Goal: Information Seeking & Learning: Learn about a topic

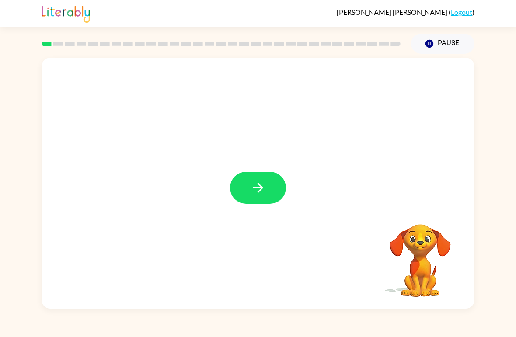
click at [282, 177] on button "button" at bounding box center [258, 188] width 56 height 32
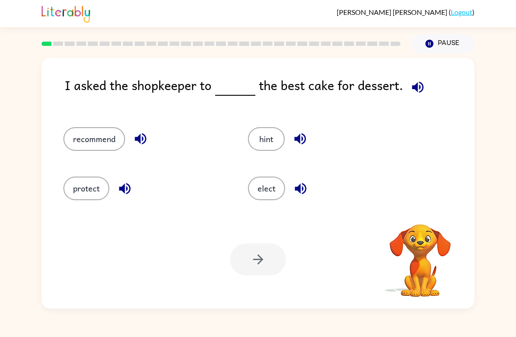
click at [260, 189] on button "elect" at bounding box center [266, 189] width 37 height 24
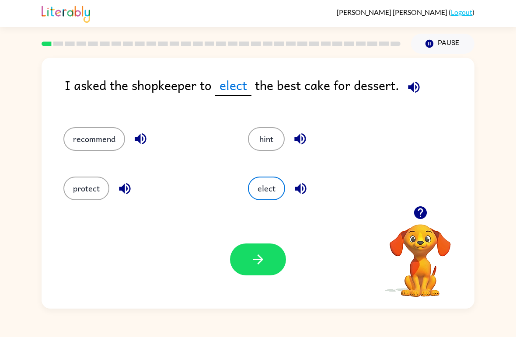
click at [87, 148] on button "recommend" at bounding box center [94, 139] width 62 height 24
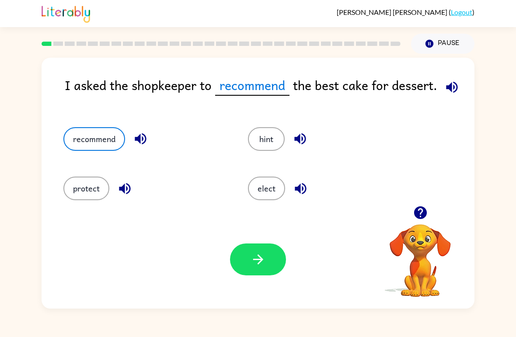
click at [245, 261] on button "button" at bounding box center [258, 260] width 56 height 32
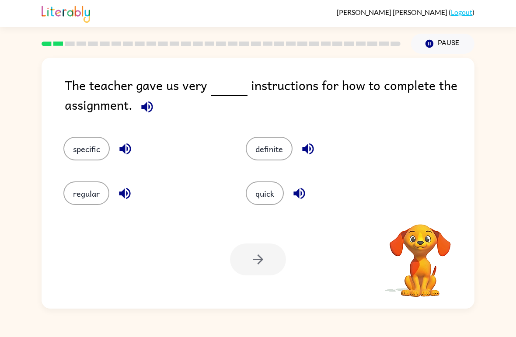
click at [79, 147] on button "specific" at bounding box center [86, 149] width 46 height 24
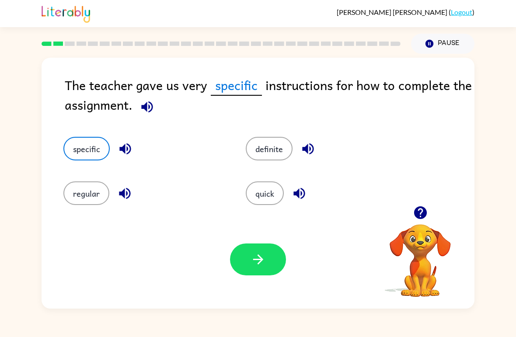
click at [3, 209] on div "The teacher gave us very specific instructions for how to complete the assignme…" at bounding box center [258, 181] width 516 height 255
click at [87, 156] on button "specific" at bounding box center [86, 149] width 46 height 24
click at [246, 260] on button "button" at bounding box center [258, 260] width 56 height 32
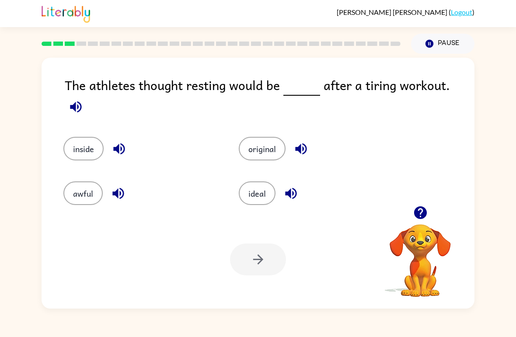
click at [87, 95] on span at bounding box center [76, 105] width 22 height 20
click at [84, 99] on icon "button" at bounding box center [75, 106] width 15 height 15
click at [81, 101] on icon "button" at bounding box center [75, 106] width 11 height 11
click at [84, 99] on icon "button" at bounding box center [75, 106] width 15 height 15
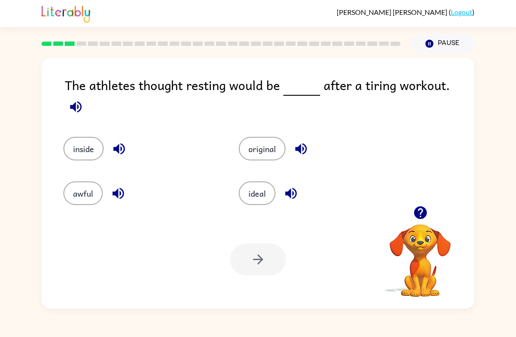
click at [84, 99] on icon "button" at bounding box center [75, 106] width 15 height 15
click at [418, 212] on icon "button" at bounding box center [420, 212] width 13 height 13
click at [81, 101] on icon "button" at bounding box center [75, 106] width 11 height 11
click at [77, 137] on button "inside" at bounding box center [83, 149] width 40 height 24
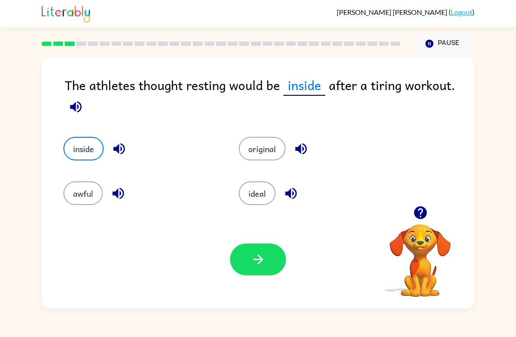
click at [249, 262] on button "button" at bounding box center [258, 260] width 56 height 32
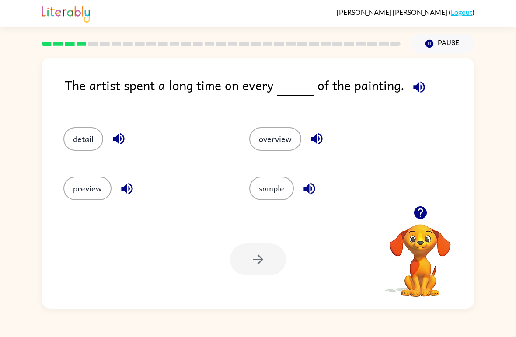
click at [418, 88] on icon "button" at bounding box center [418, 86] width 11 height 11
click at [420, 90] on icon "button" at bounding box center [418, 86] width 11 height 11
click at [90, 133] on button "detail" at bounding box center [83, 139] width 40 height 24
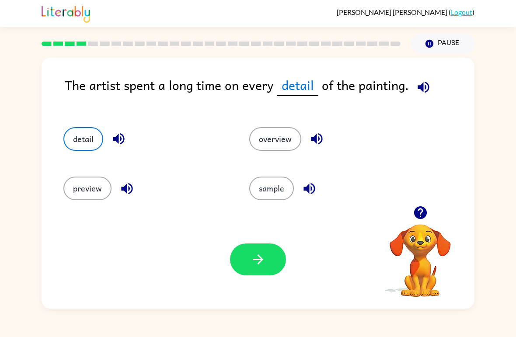
click at [270, 263] on button "button" at bounding box center [258, 260] width 56 height 32
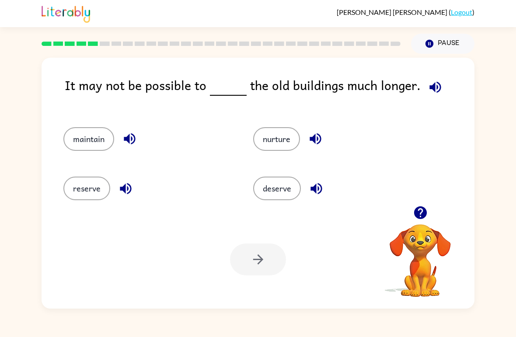
click at [436, 86] on icon "button" at bounding box center [435, 87] width 15 height 15
click at [83, 128] on button "maintain" at bounding box center [88, 139] width 51 height 24
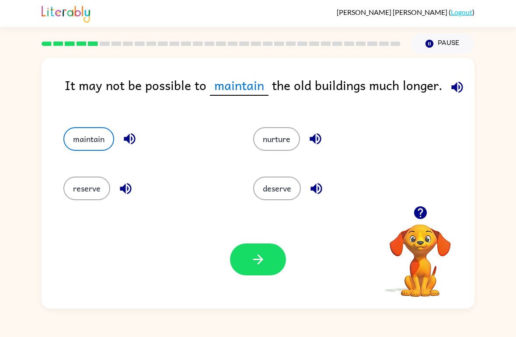
click at [453, 89] on icon "button" at bounding box center [456, 86] width 11 height 11
click at [80, 190] on button "reserve" at bounding box center [86, 189] width 47 height 24
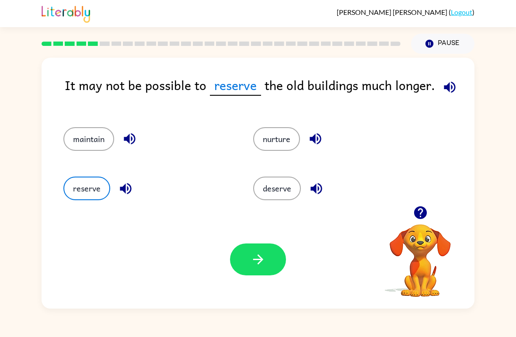
click at [255, 268] on button "button" at bounding box center [258, 260] width 56 height 32
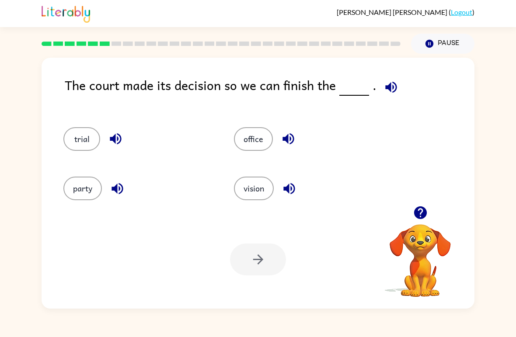
click at [403, 102] on div "The court made its decision so we can finish the ." at bounding box center [270, 92] width 410 height 35
click at [394, 85] on icon "button" at bounding box center [391, 87] width 15 height 15
click at [76, 149] on button "trial" at bounding box center [81, 139] width 37 height 24
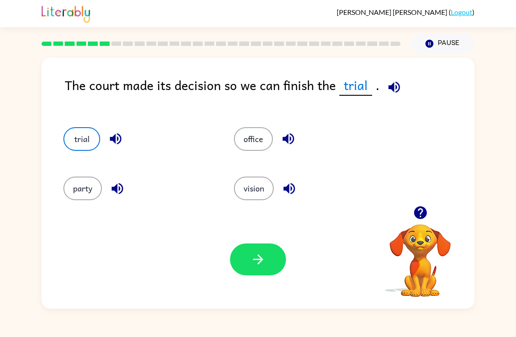
click at [397, 89] on icon "button" at bounding box center [393, 86] width 11 height 11
click at [276, 261] on button "button" at bounding box center [258, 260] width 56 height 32
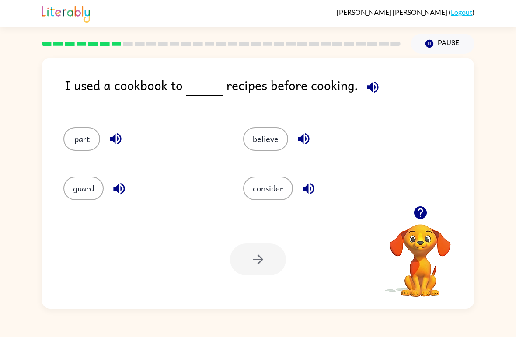
click at [375, 90] on icon "button" at bounding box center [372, 87] width 15 height 15
click at [80, 191] on button "guard" at bounding box center [83, 189] width 40 height 24
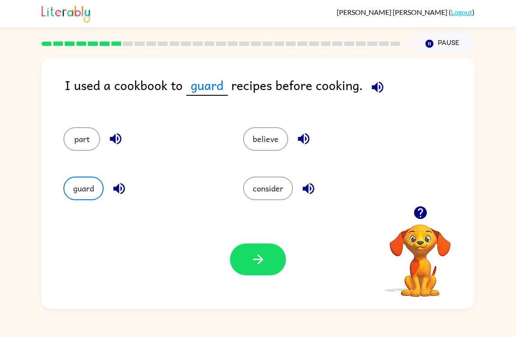
click at [238, 269] on button "button" at bounding box center [258, 260] width 56 height 32
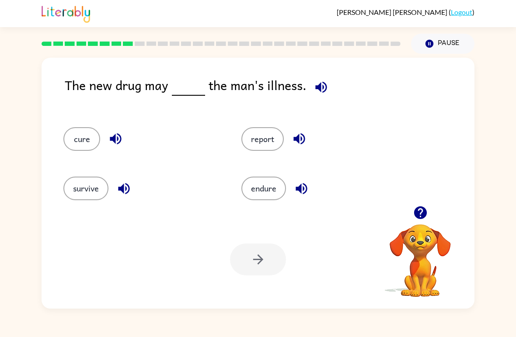
click at [263, 125] on div "report" at bounding box center [314, 135] width 178 height 49
click at [250, 136] on button "report" at bounding box center [262, 139] width 42 height 24
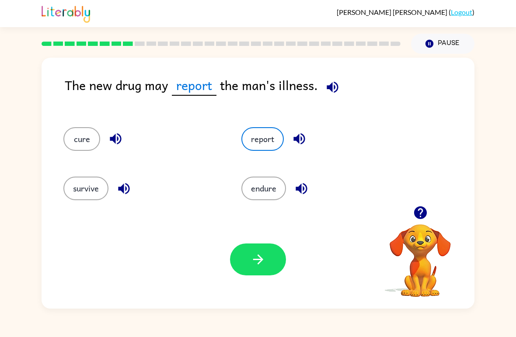
click at [263, 265] on icon "button" at bounding box center [258, 259] width 15 height 15
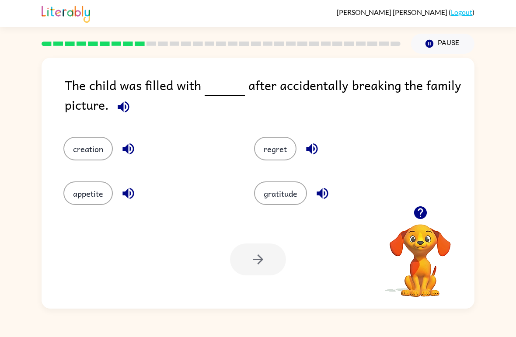
click at [118, 103] on icon "button" at bounding box center [123, 106] width 15 height 15
click at [276, 157] on button "regret" at bounding box center [275, 149] width 42 height 24
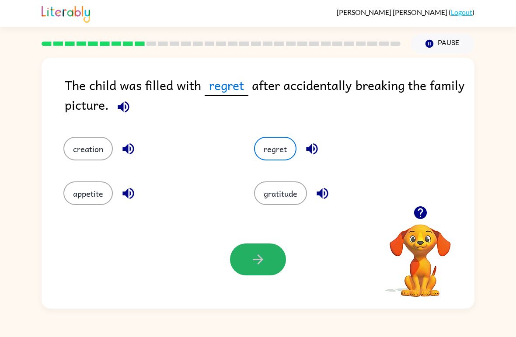
click at [255, 270] on button "button" at bounding box center [258, 260] width 56 height 32
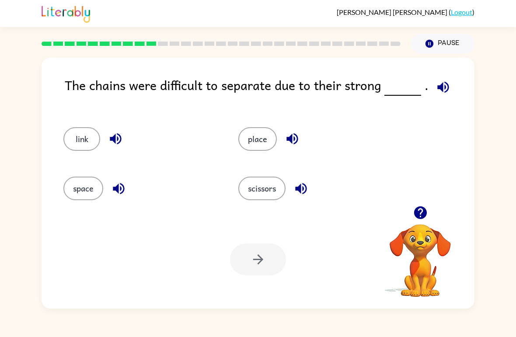
click at [436, 81] on icon "button" at bounding box center [443, 87] width 15 height 15
click at [70, 129] on button "link" at bounding box center [81, 139] width 37 height 24
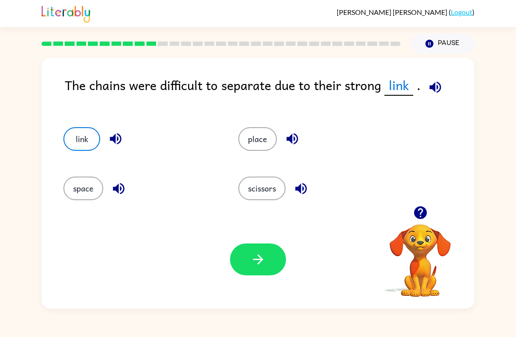
click at [258, 136] on button "place" at bounding box center [257, 139] width 38 height 24
click at [70, 189] on button "space" at bounding box center [83, 189] width 40 height 24
click at [254, 251] on button "button" at bounding box center [258, 260] width 56 height 32
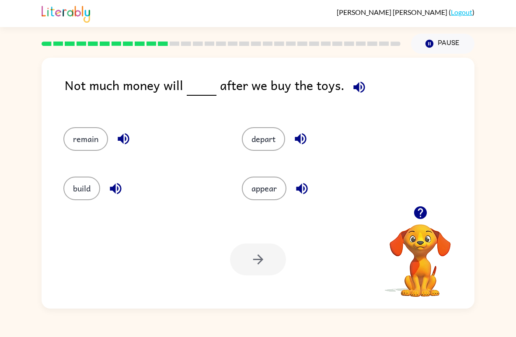
click at [360, 93] on icon "button" at bounding box center [359, 87] width 15 height 15
click at [515, 169] on div "Not much money will after we buy the toys. remain depart build appear Your brow…" at bounding box center [258, 181] width 516 height 255
click at [259, 145] on button "depart" at bounding box center [263, 139] width 43 height 24
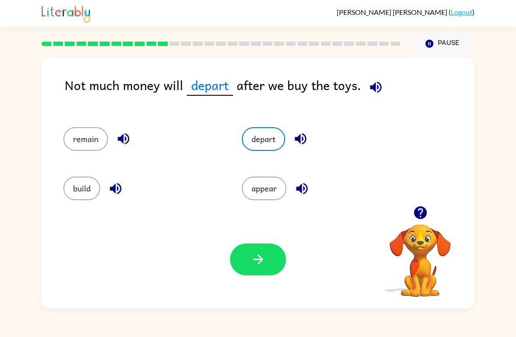
click at [251, 257] on icon "button" at bounding box center [258, 259] width 15 height 15
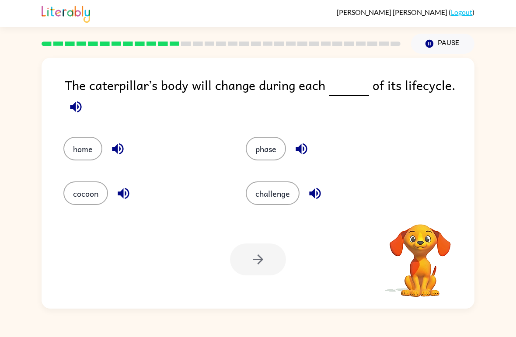
click at [69, 105] on icon "button" at bounding box center [75, 106] width 15 height 15
click at [75, 106] on icon "button" at bounding box center [75, 106] width 11 height 11
click at [256, 148] on button "phase" at bounding box center [266, 149] width 40 height 24
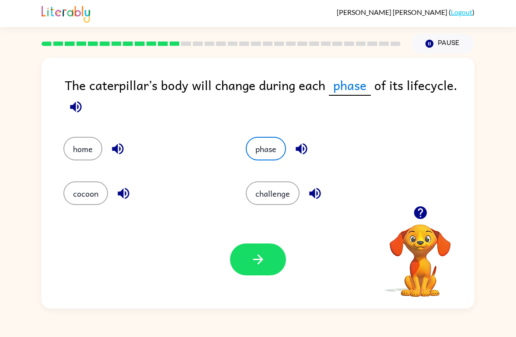
click at [240, 264] on button "button" at bounding box center [258, 260] width 56 height 32
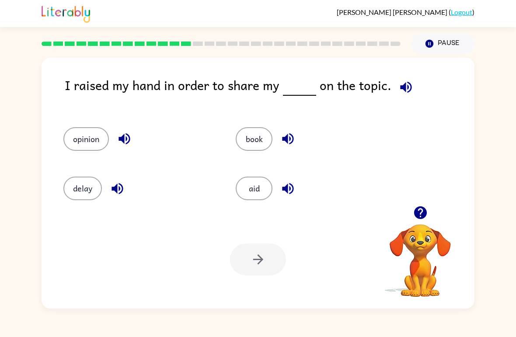
click at [398, 85] on icon "button" at bounding box center [405, 87] width 15 height 15
click at [80, 140] on button "opinion" at bounding box center [85, 139] width 45 height 24
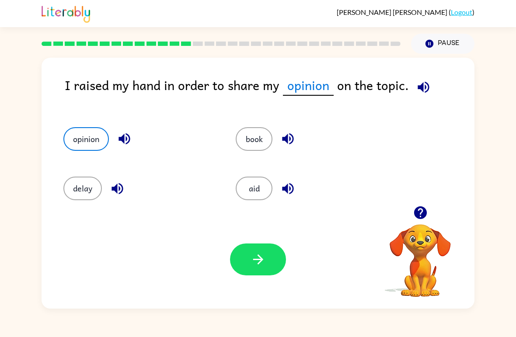
click at [262, 242] on div "Your browser must support playing .mp4 files to use Literably. Please try using…" at bounding box center [258, 259] width 433 height 98
click at [243, 257] on button "button" at bounding box center [258, 260] width 56 height 32
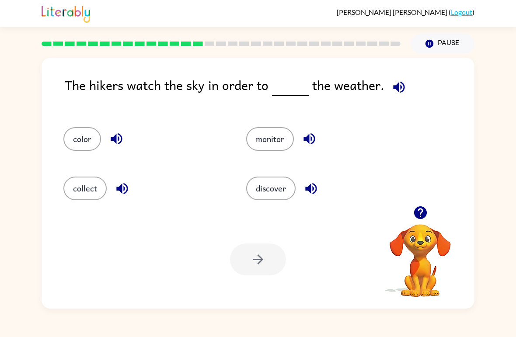
click at [402, 91] on icon "button" at bounding box center [398, 87] width 15 height 15
click at [252, 141] on button "monitor" at bounding box center [270, 139] width 48 height 24
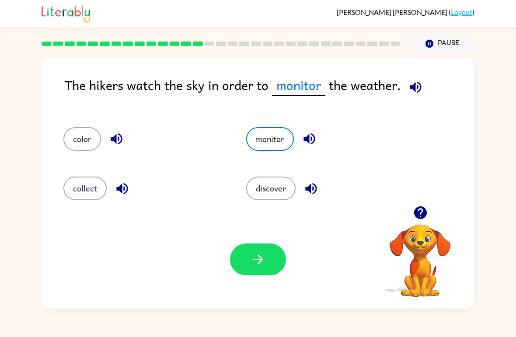
click at [237, 264] on button "button" at bounding box center [258, 260] width 56 height 32
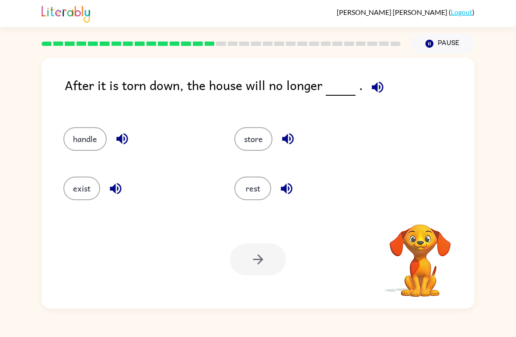
click at [372, 89] on icon "button" at bounding box center [377, 86] width 11 height 11
click at [499, 91] on div "After it is torn down, the house will no longer . handle store exist rest Your …" at bounding box center [258, 181] width 516 height 255
click at [72, 181] on button "exist" at bounding box center [81, 189] width 37 height 24
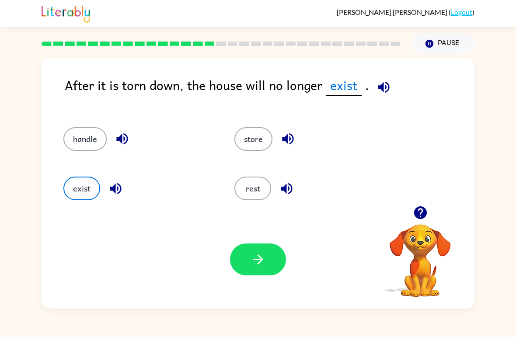
click at [249, 270] on button "button" at bounding box center [258, 260] width 56 height 32
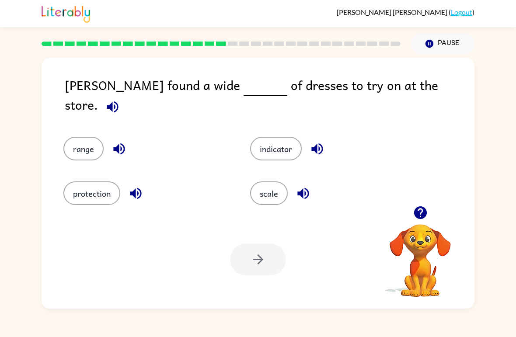
click at [124, 96] on button "button" at bounding box center [112, 107] width 22 height 22
click at [508, 327] on div "[PERSON_NAME] ( Logout ) Pause Pause [PERSON_NAME] found a wide of dresses to t…" at bounding box center [258, 168] width 516 height 337
click at [504, 103] on div "[PERSON_NAME] found a wide of dresses to try on at the store. range indicator p…" at bounding box center [258, 181] width 516 height 255
click at [261, 184] on button "scale" at bounding box center [269, 194] width 38 height 24
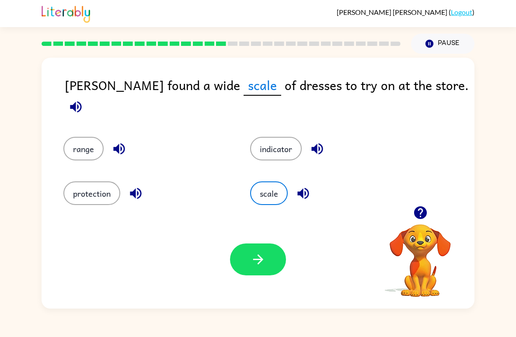
click at [246, 259] on button "button" at bounding box center [258, 260] width 56 height 32
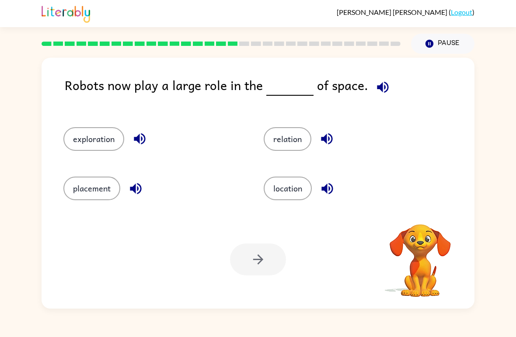
click at [377, 91] on icon "button" at bounding box center [382, 86] width 11 height 11
click at [137, 189] on icon "button" at bounding box center [135, 188] width 15 height 15
click at [135, 141] on icon "button" at bounding box center [139, 138] width 11 height 11
click at [330, 196] on icon "button" at bounding box center [327, 188] width 15 height 15
click at [326, 143] on icon "button" at bounding box center [326, 138] width 11 height 11
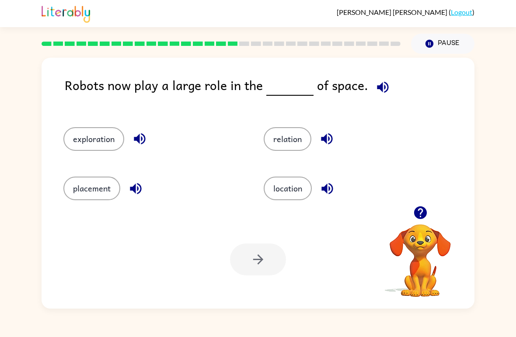
click at [304, 200] on button "location" at bounding box center [288, 189] width 48 height 24
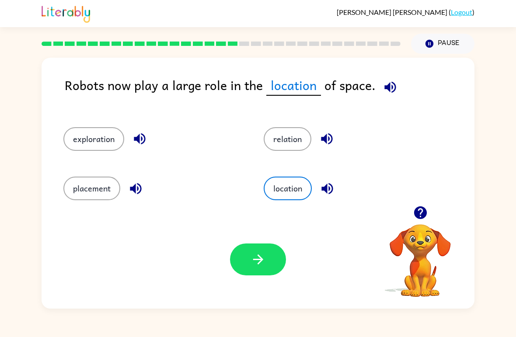
click at [269, 249] on button "button" at bounding box center [258, 260] width 56 height 32
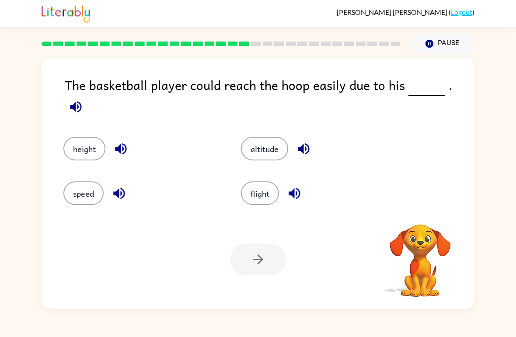
click at [87, 96] on button "button" at bounding box center [76, 107] width 22 height 22
click at [77, 141] on button "height" at bounding box center [84, 149] width 42 height 24
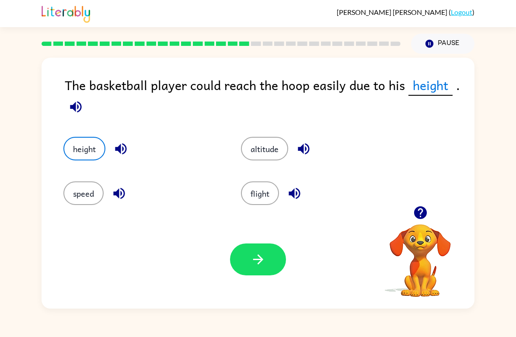
click at [245, 244] on button "button" at bounding box center [258, 260] width 56 height 32
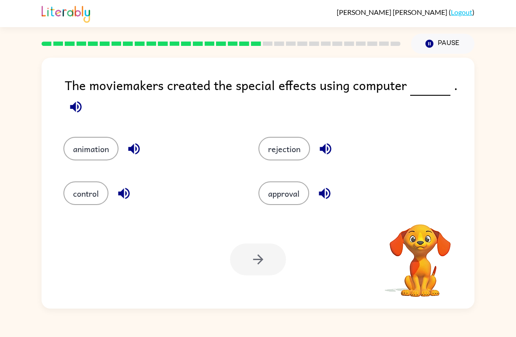
click at [19, 175] on div "The moviemakers created the special effects using computer . animation rejectio…" at bounding box center [258, 181] width 516 height 255
click at [82, 108] on icon "button" at bounding box center [75, 106] width 15 height 15
click at [82, 150] on button "animation" at bounding box center [90, 149] width 55 height 24
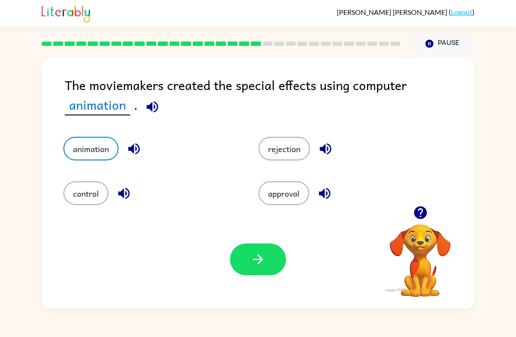
click at [243, 262] on button "button" at bounding box center [258, 260] width 56 height 32
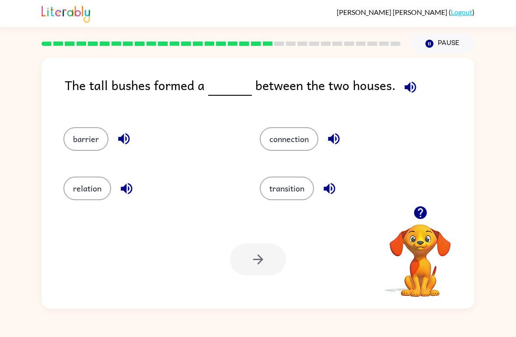
click at [408, 87] on icon "button" at bounding box center [410, 87] width 15 height 15
click at [299, 140] on button "connection" at bounding box center [289, 139] width 59 height 24
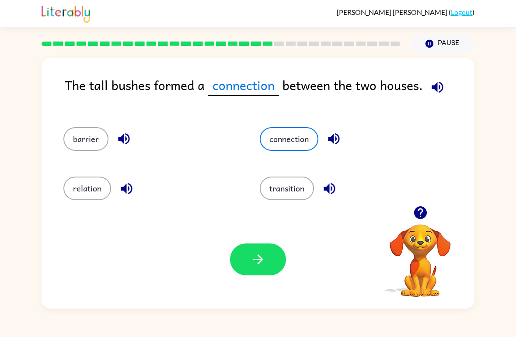
click at [251, 251] on button "button" at bounding box center [258, 260] width 56 height 32
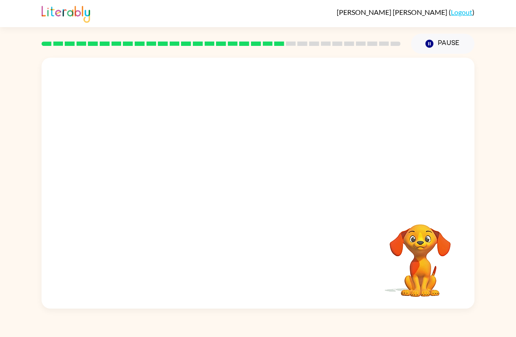
click at [3, 129] on div "Your browser must support playing .mp4 files to use Literably. Please try using…" at bounding box center [258, 181] width 516 height 255
click at [189, 178] on video "Your browser must support playing .mp4 files to use Literably. Please try using…" at bounding box center [258, 132] width 433 height 148
click at [169, 186] on video "Your browser must support playing .mp4 files to use Literably. Please try using…" at bounding box center [258, 132] width 433 height 148
click at [403, 201] on video "Your browser must support playing .mp4 files to use Literably. Please try using…" at bounding box center [258, 132] width 433 height 148
click at [402, 201] on video "Your browser must support playing .mp4 files to use Literably. Please try using…" at bounding box center [258, 132] width 433 height 148
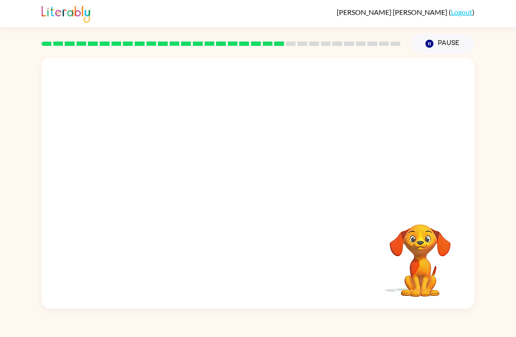
click at [422, 269] on video "Your browser must support playing .mp4 files to use Literably. Please try using…" at bounding box center [420, 254] width 87 height 87
click at [276, 178] on button "button" at bounding box center [258, 188] width 56 height 32
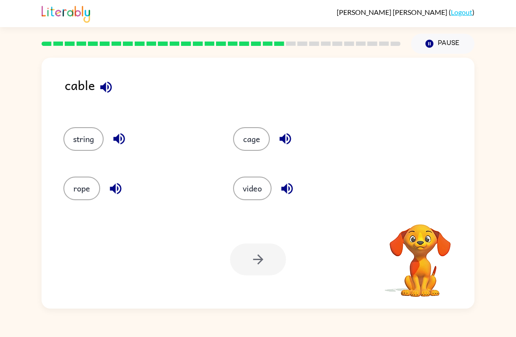
click at [83, 143] on button "string" at bounding box center [83, 139] width 40 height 24
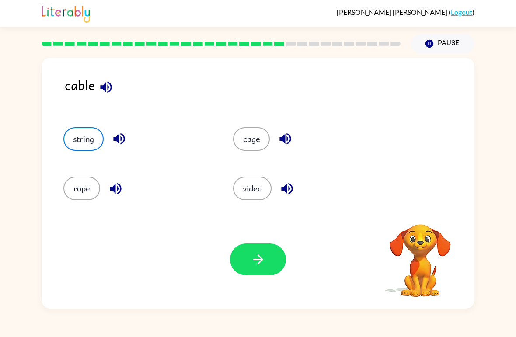
click at [270, 259] on button "button" at bounding box center [258, 260] width 56 height 32
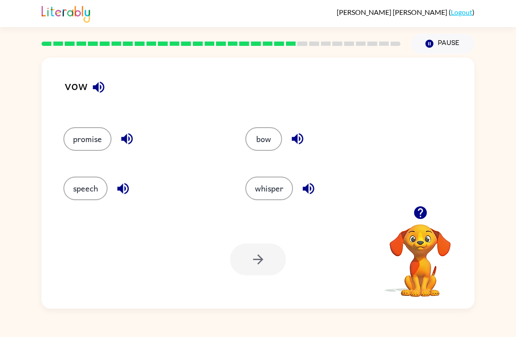
click at [503, 0] on div "[PERSON_NAME] ( Logout )" at bounding box center [258, 13] width 516 height 27
click at [270, 142] on button "bow" at bounding box center [263, 139] width 37 height 24
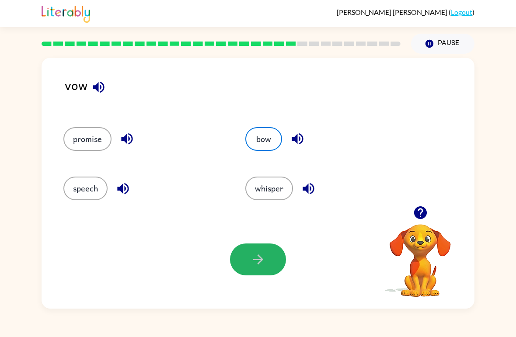
click at [267, 248] on button "button" at bounding box center [258, 260] width 56 height 32
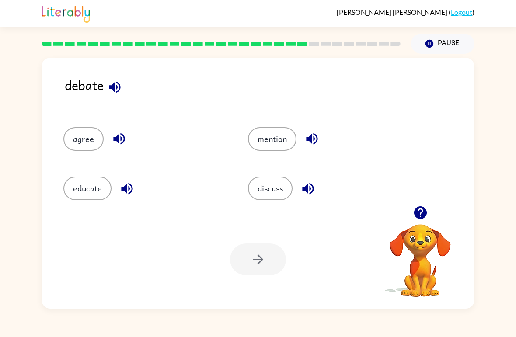
click at [284, 192] on button "discuss" at bounding box center [270, 189] width 45 height 24
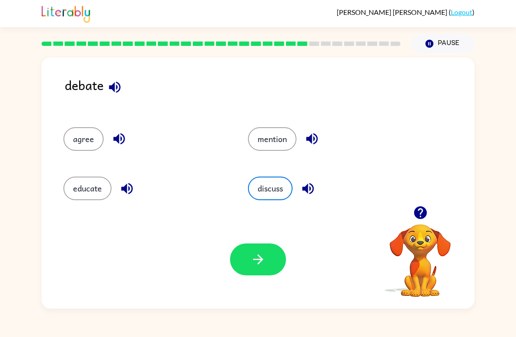
click at [251, 269] on button "button" at bounding box center [258, 260] width 56 height 32
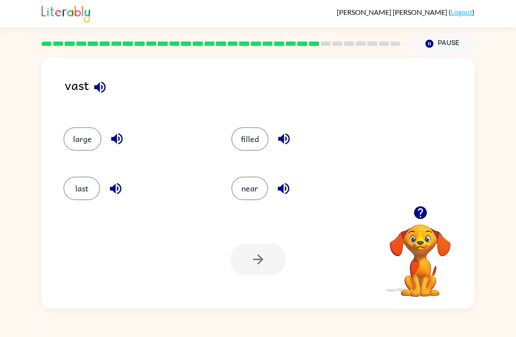
click at [83, 184] on button "last" at bounding box center [81, 189] width 37 height 24
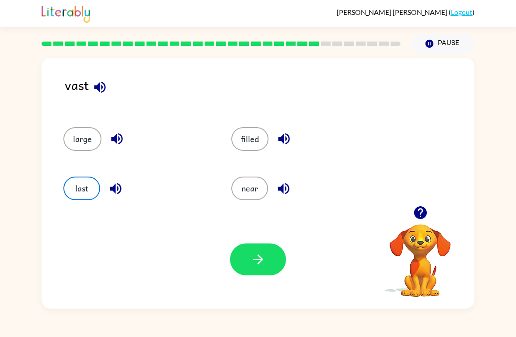
click at [255, 258] on icon "button" at bounding box center [258, 259] width 15 height 15
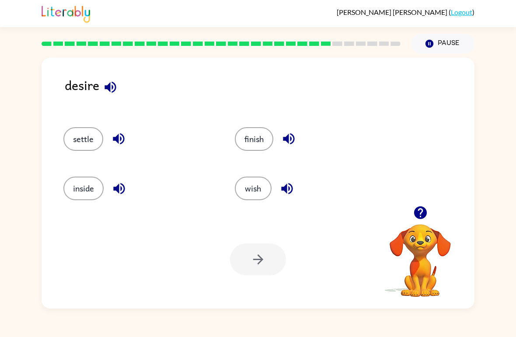
click at [80, 184] on button "inside" at bounding box center [83, 189] width 40 height 24
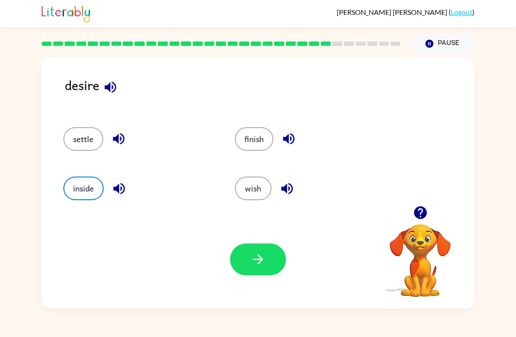
click at [252, 264] on icon "button" at bounding box center [258, 259] width 15 height 15
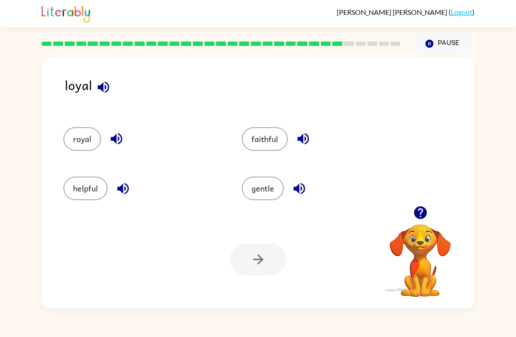
click at [87, 194] on button "helpful" at bounding box center [85, 189] width 44 height 24
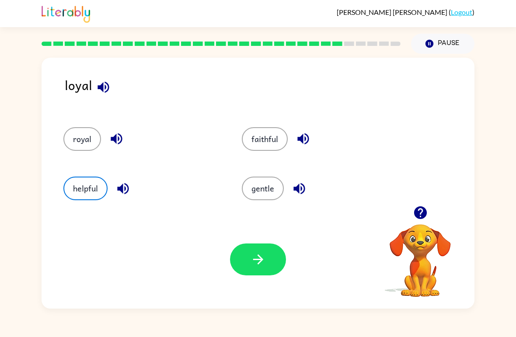
click at [248, 266] on button "button" at bounding box center [258, 260] width 56 height 32
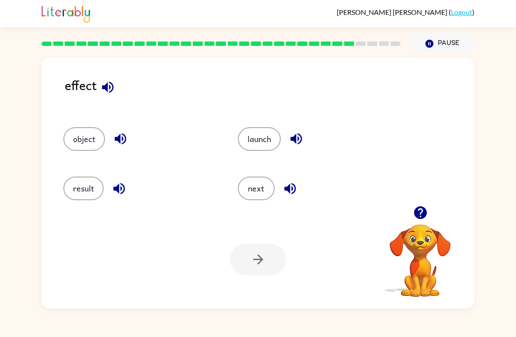
click at [72, 190] on button "result" at bounding box center [83, 189] width 40 height 24
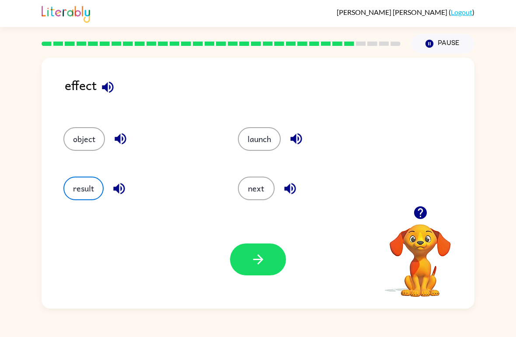
click at [241, 259] on button "button" at bounding box center [258, 260] width 56 height 32
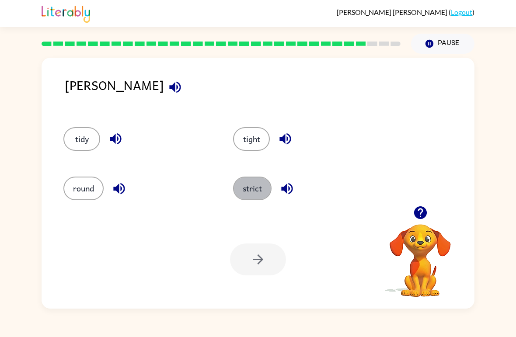
click at [243, 186] on button "strict" at bounding box center [252, 189] width 38 height 24
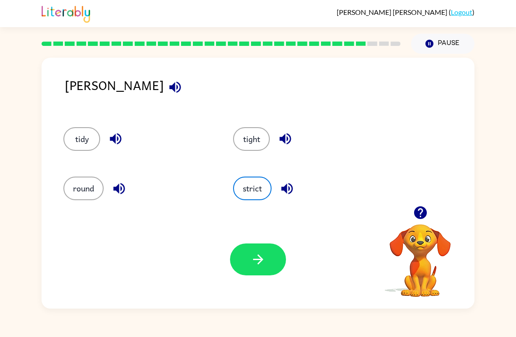
click at [259, 272] on button "button" at bounding box center [258, 260] width 56 height 32
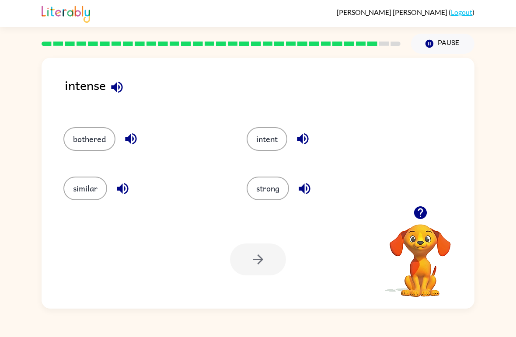
click at [263, 137] on button "intent" at bounding box center [267, 139] width 41 height 24
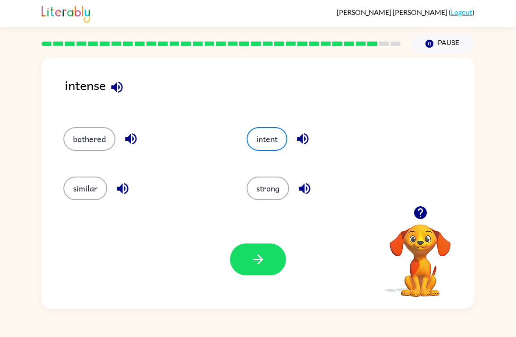
click at [256, 266] on icon "button" at bounding box center [258, 259] width 15 height 15
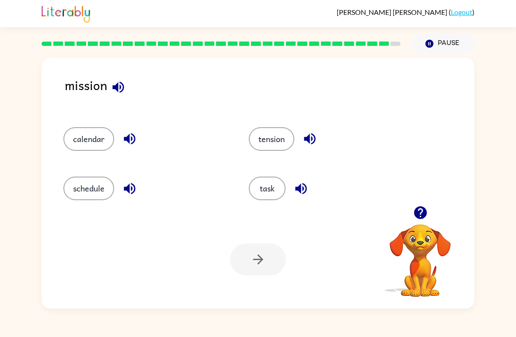
click at [259, 182] on button "task" at bounding box center [267, 189] width 37 height 24
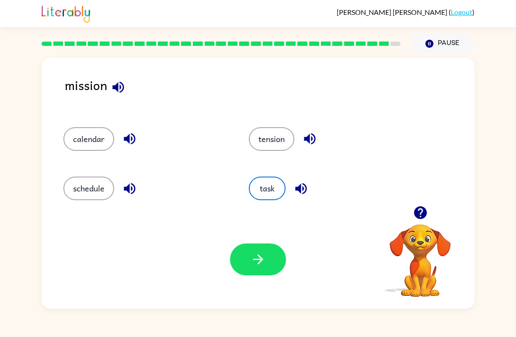
click at [264, 247] on button "button" at bounding box center [258, 260] width 56 height 32
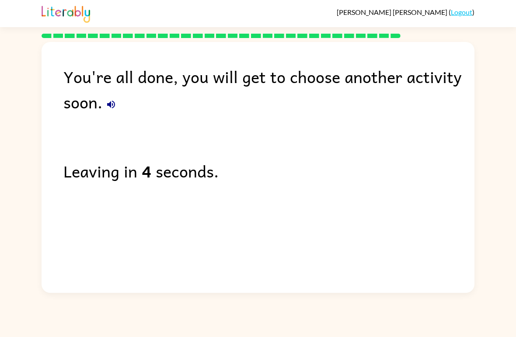
click at [126, 90] on div "You're all done, you will get to choose another activity soon." at bounding box center [268, 89] width 411 height 51
click at [110, 101] on icon "button" at bounding box center [111, 104] width 10 height 10
